Goal: Transaction & Acquisition: Download file/media

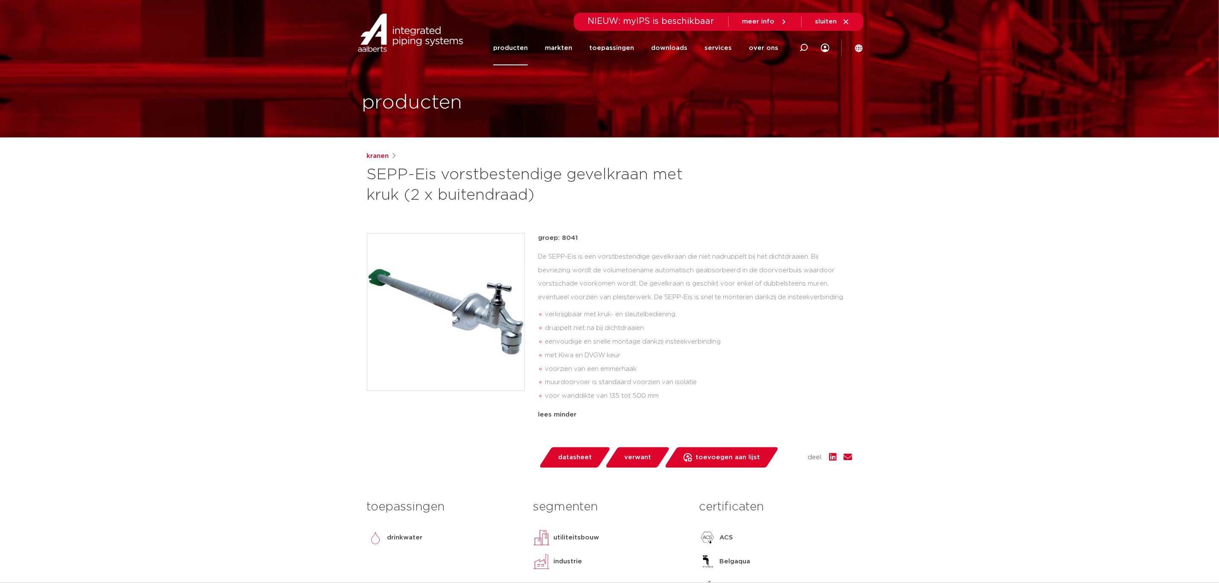
click at [467, 334] on img at bounding box center [445, 311] width 157 height 157
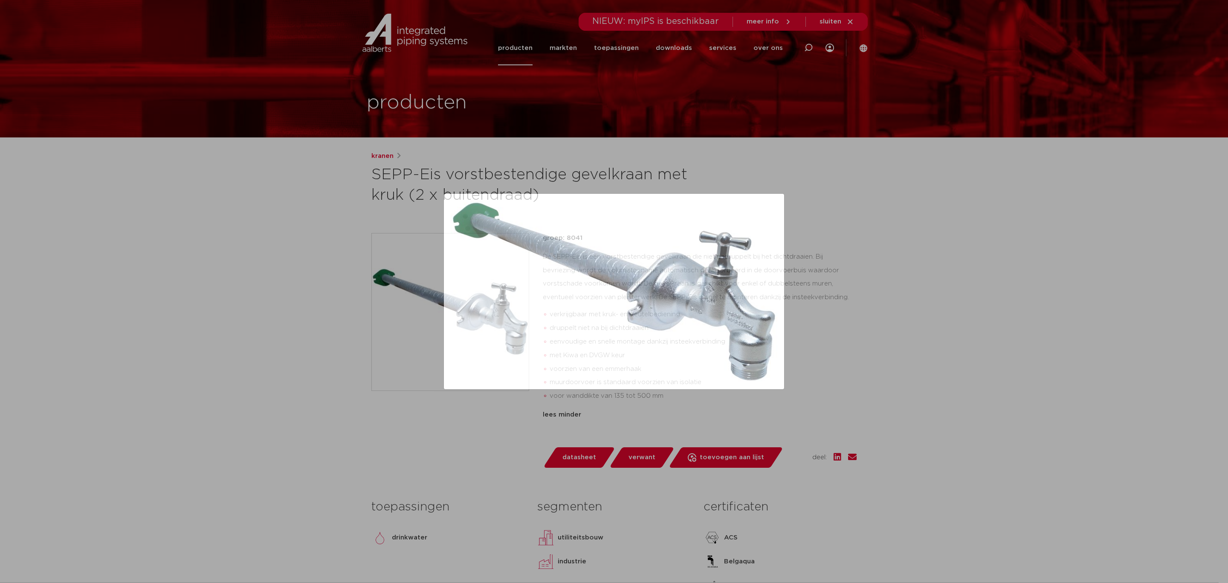
click at [878, 357] on div at bounding box center [614, 291] width 1228 height 583
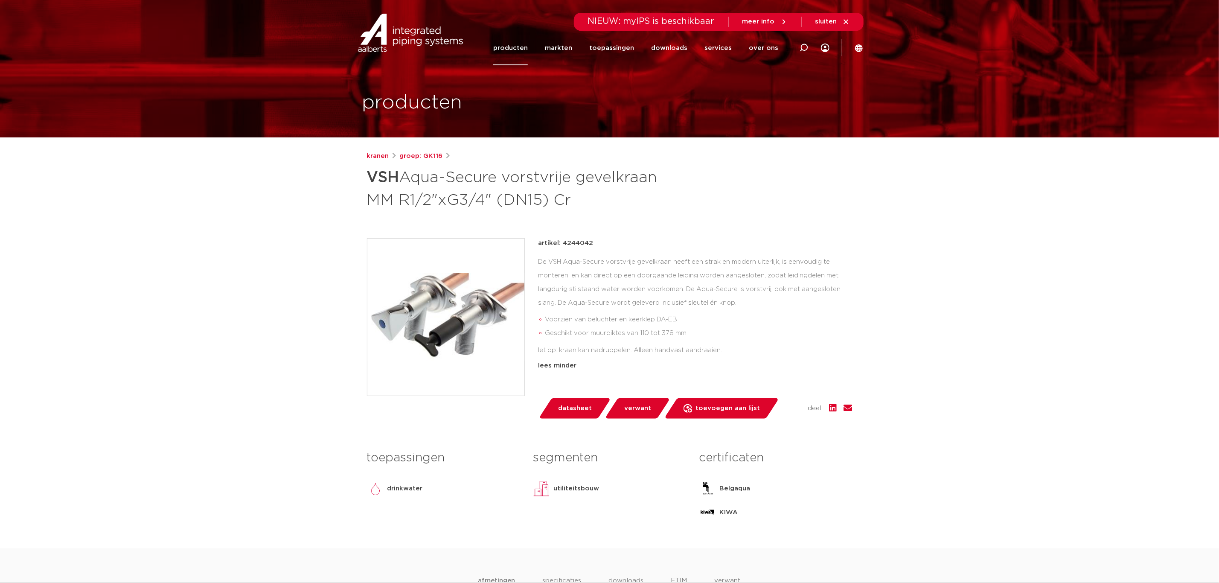
click at [497, 284] on img at bounding box center [445, 316] width 157 height 157
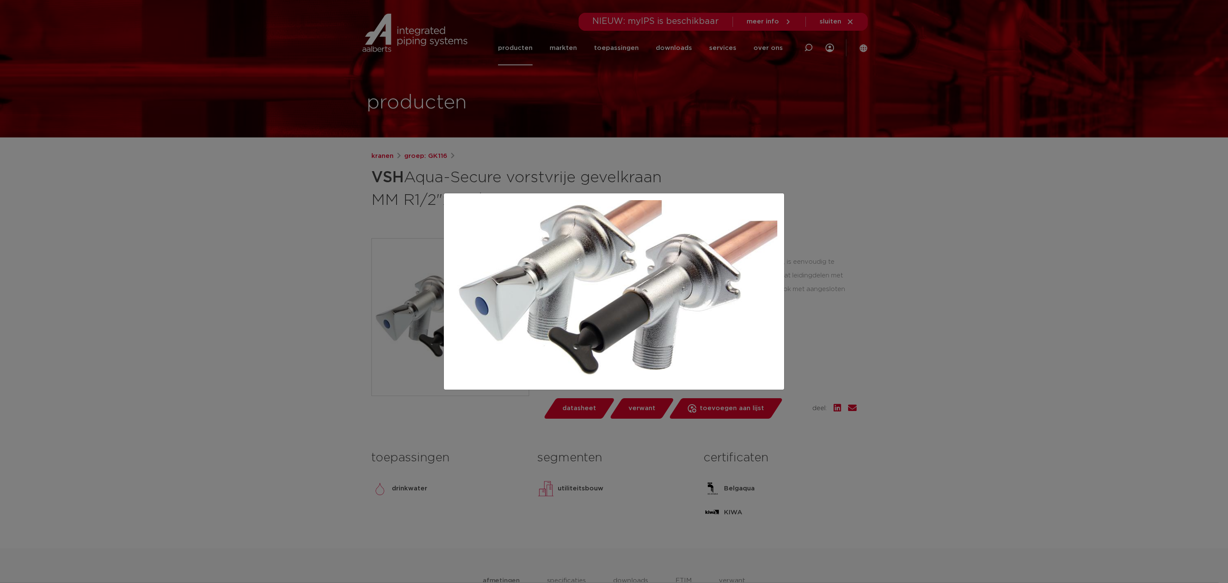
click at [833, 248] on div at bounding box center [614, 291] width 1228 height 583
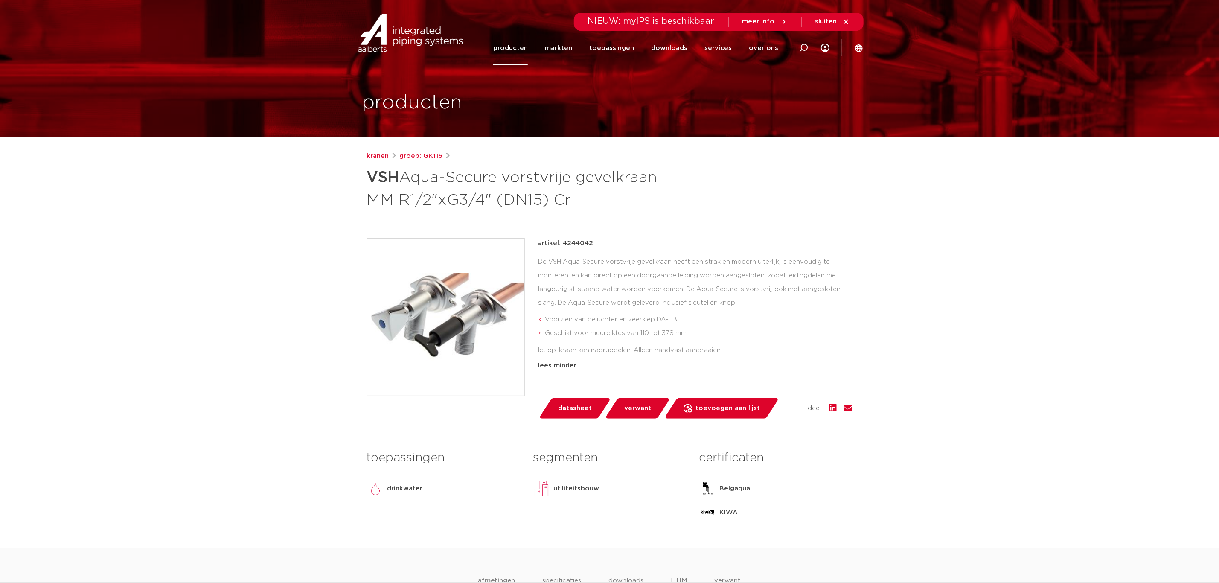
click at [493, 322] on img at bounding box center [445, 316] width 157 height 157
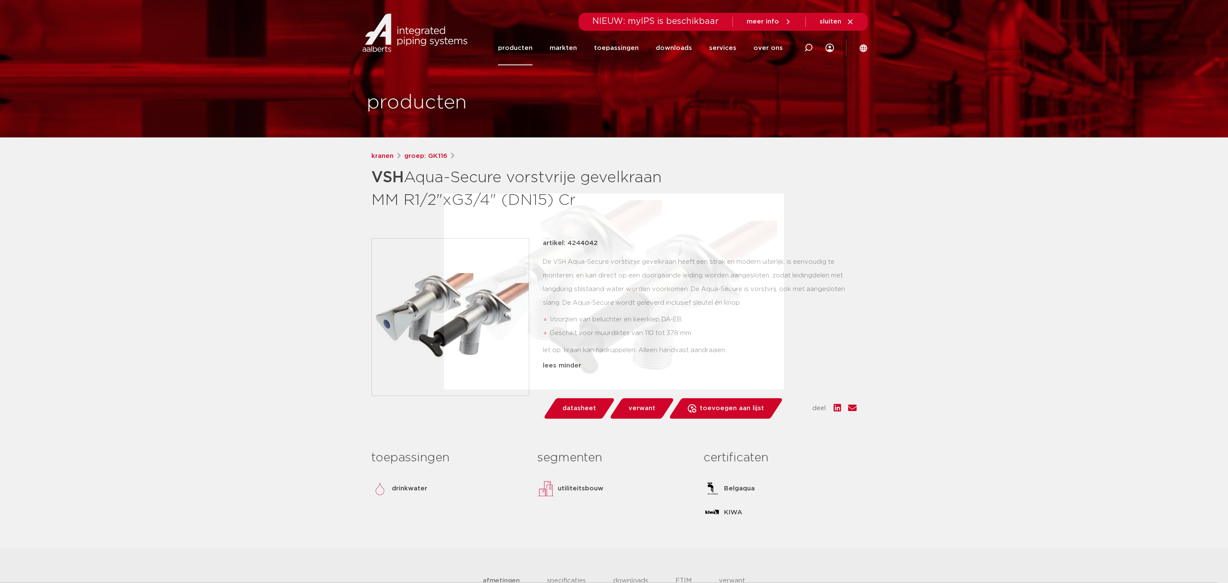
click at [909, 191] on div at bounding box center [614, 291] width 1228 height 583
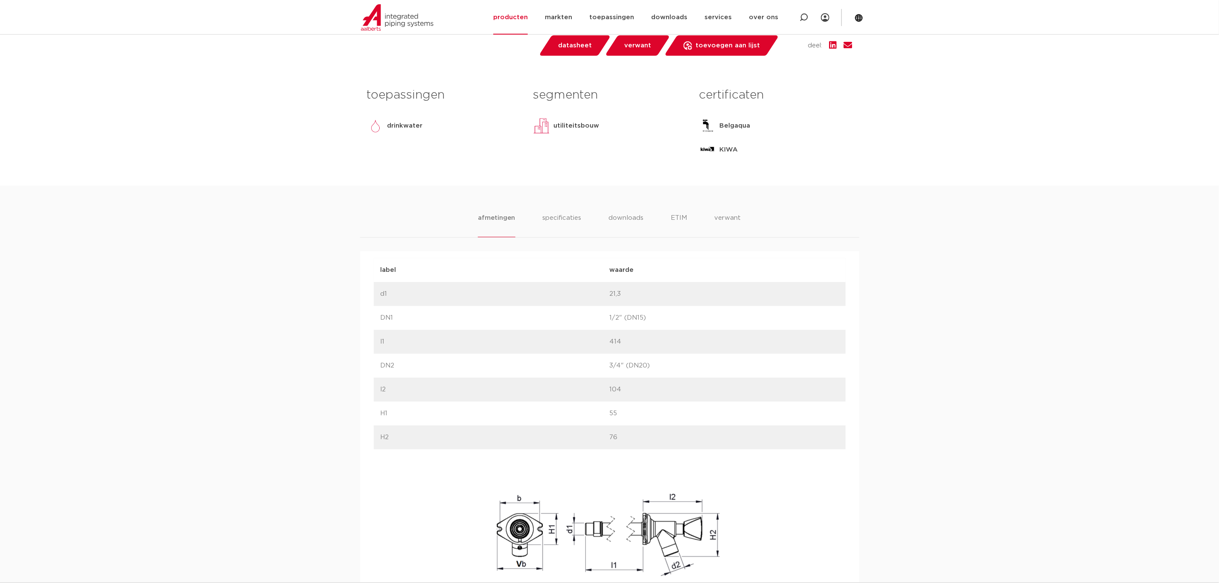
scroll to position [384, 0]
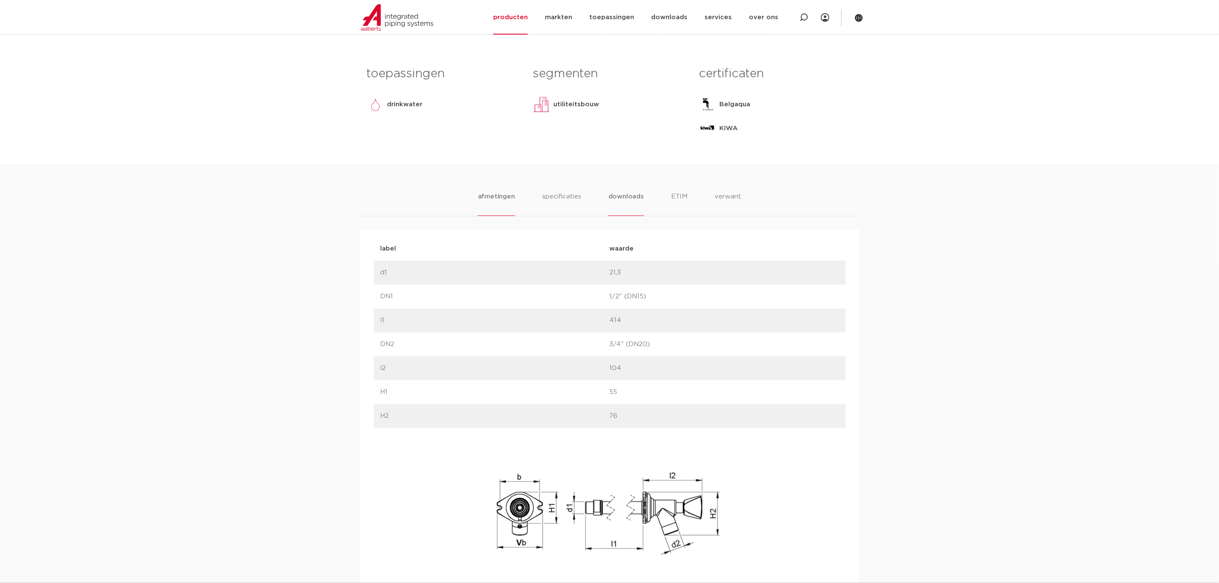
click at [636, 196] on li "downloads" at bounding box center [625, 204] width 35 height 24
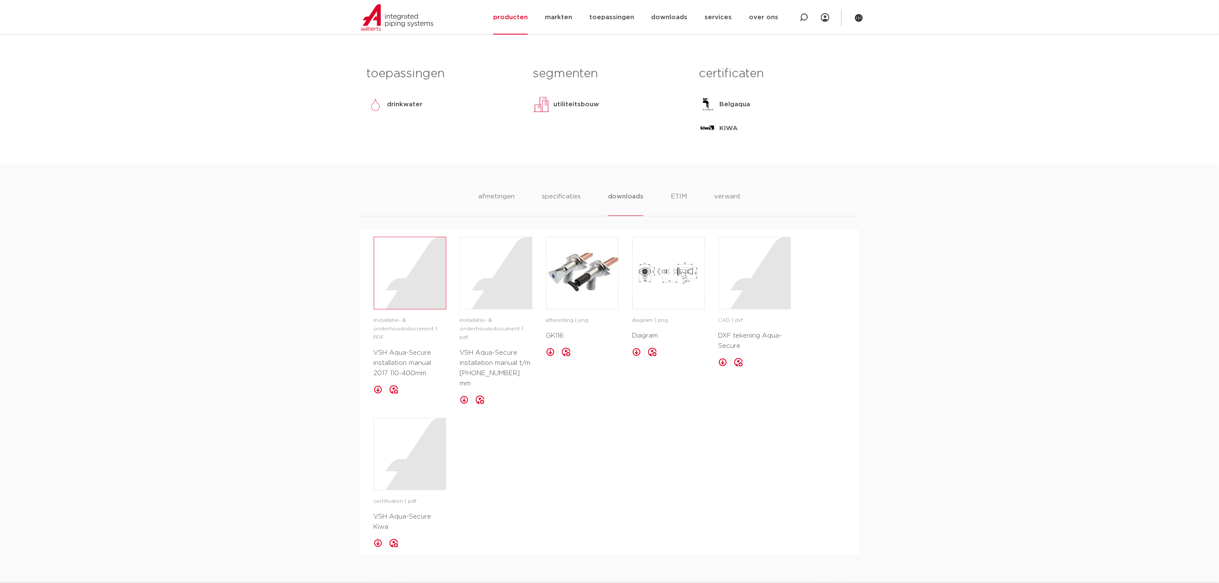
click at [421, 297] on div at bounding box center [410, 273] width 72 height 72
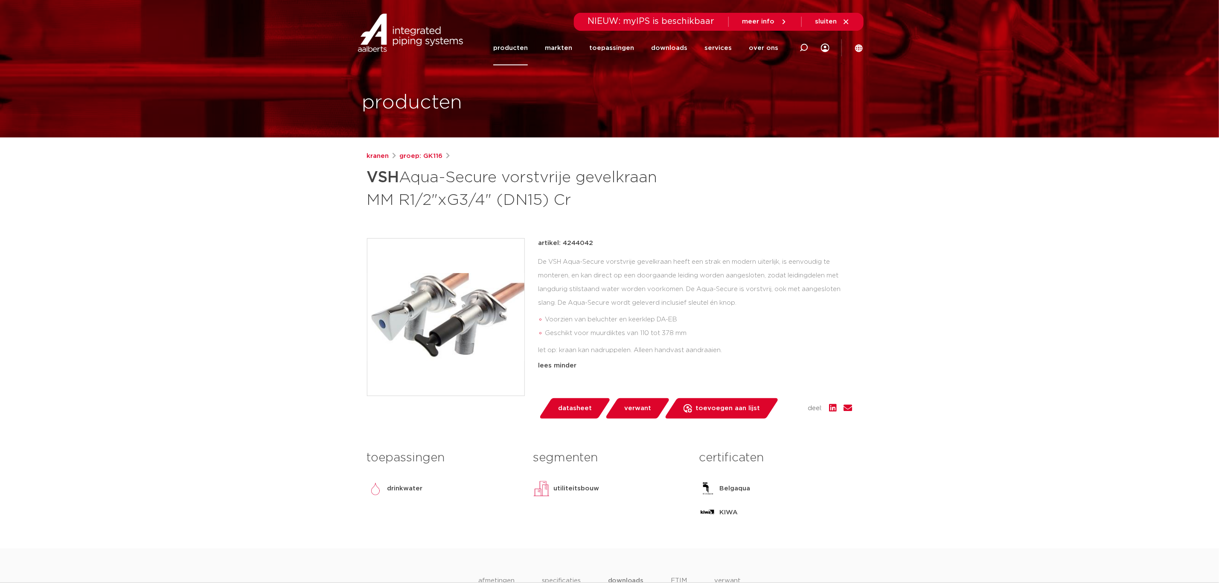
click at [451, 305] on img at bounding box center [445, 316] width 157 height 157
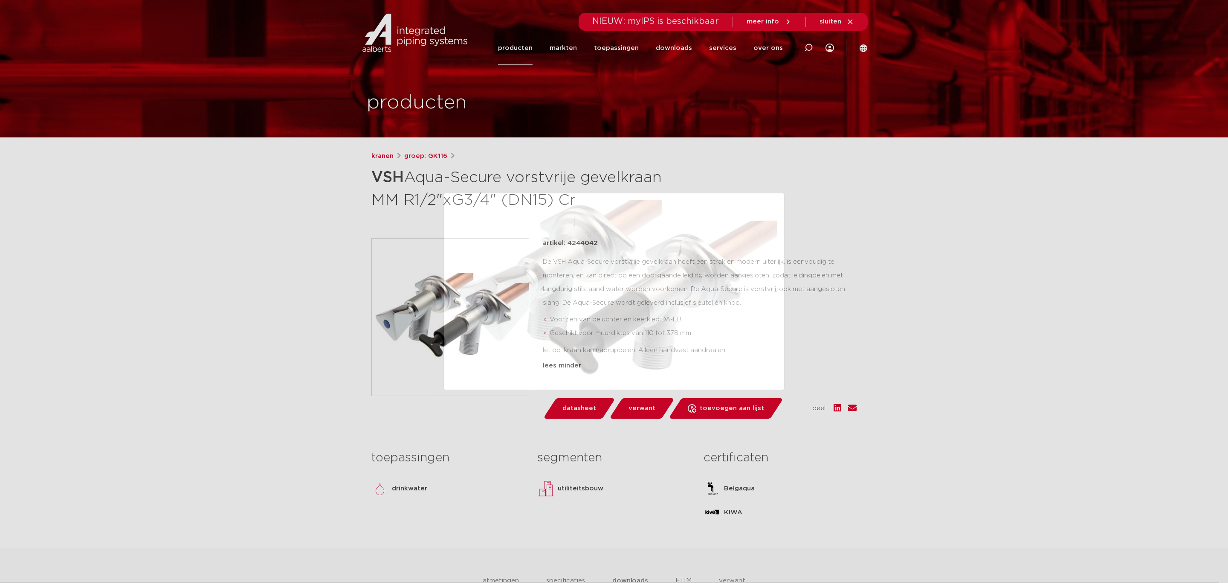
click at [805, 353] on div at bounding box center [614, 291] width 1228 height 583
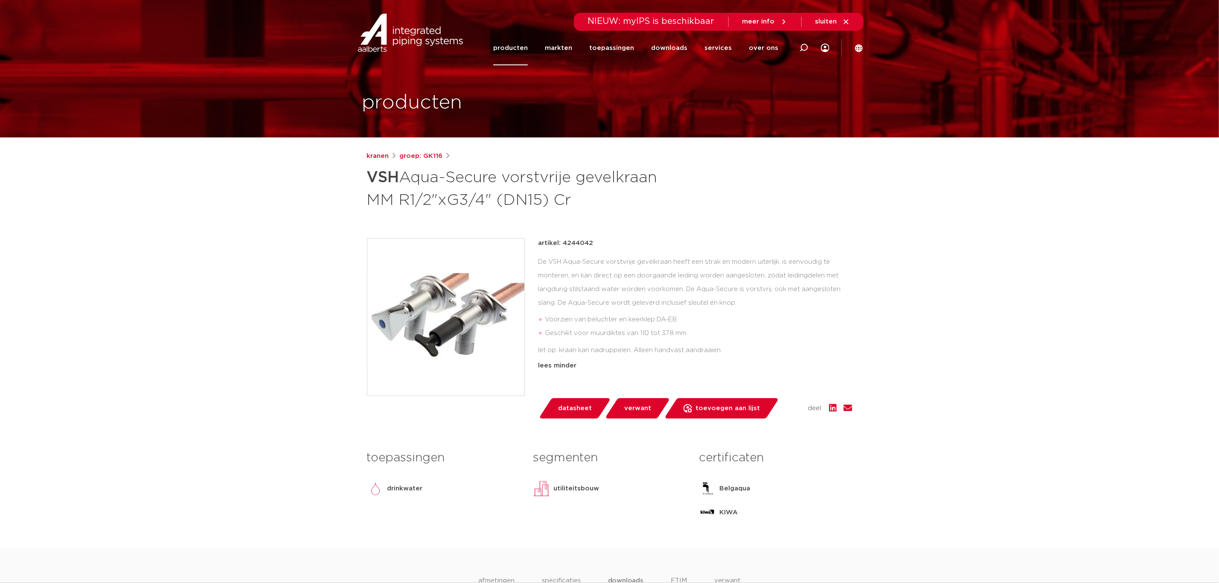
click at [429, 318] on img at bounding box center [445, 316] width 157 height 157
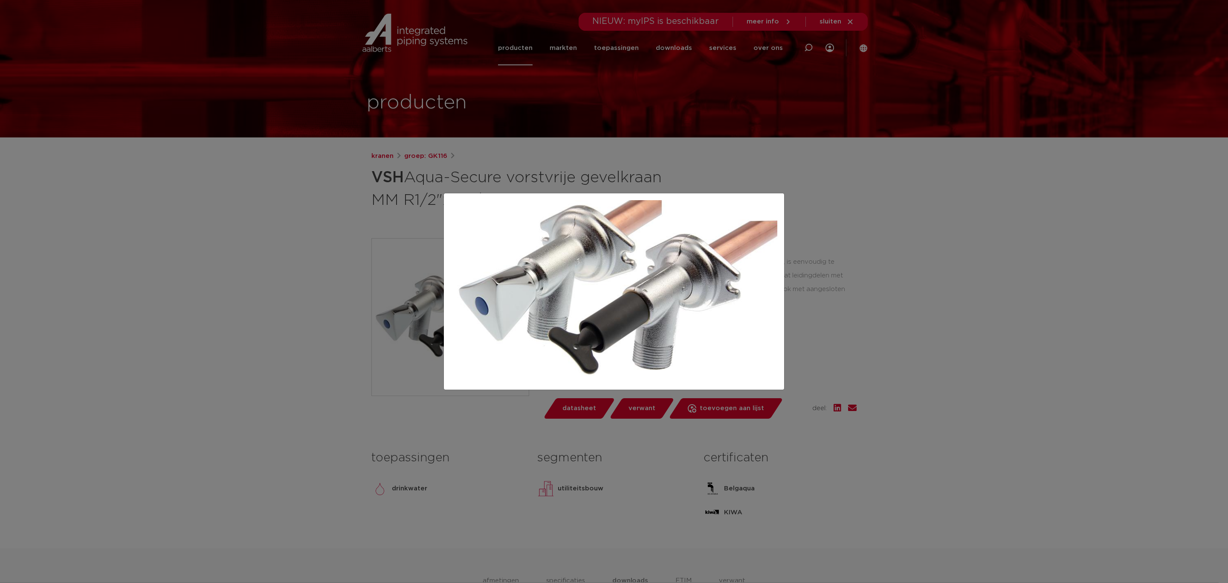
click at [816, 292] on div at bounding box center [614, 291] width 1228 height 583
